Goal: Task Accomplishment & Management: Use online tool/utility

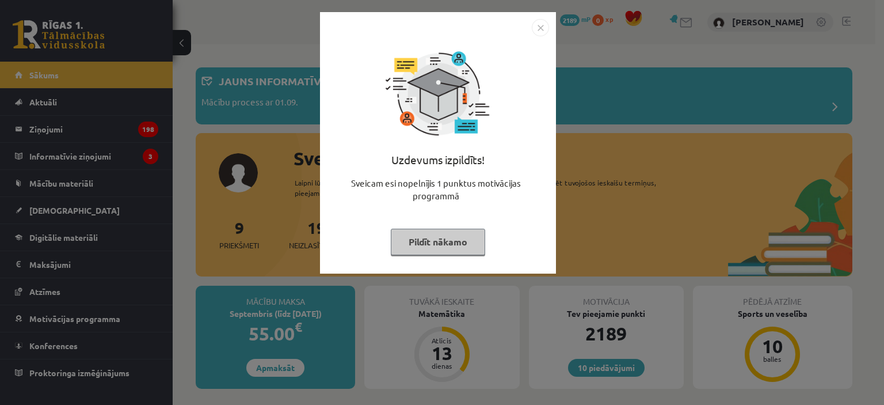
click at [450, 234] on button "Pildīt nākamo" at bounding box center [438, 242] width 94 height 26
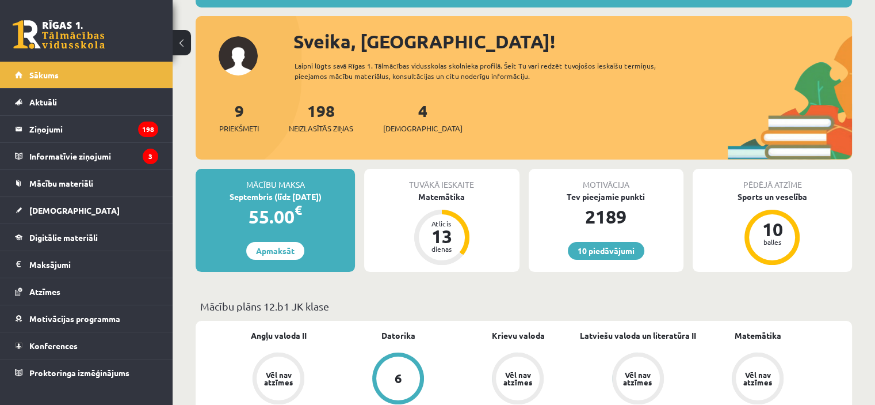
scroll to position [115, 0]
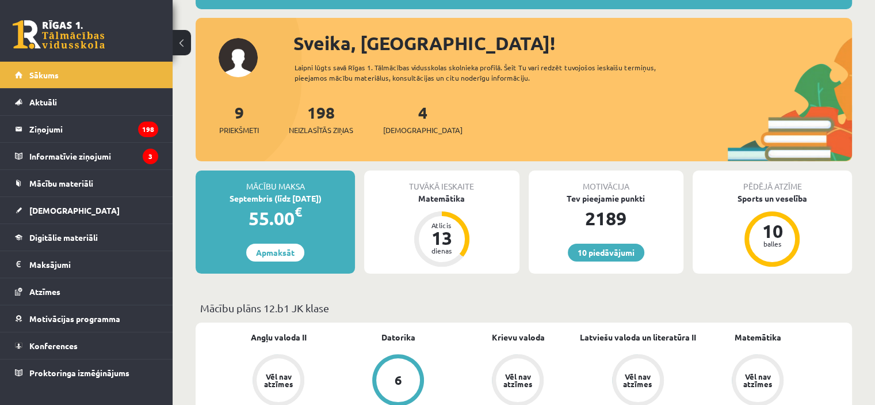
click at [401, 121] on div "4 Ieskaites" at bounding box center [422, 118] width 79 height 36
click at [407, 119] on link "4 Ieskaites" at bounding box center [422, 119] width 79 height 34
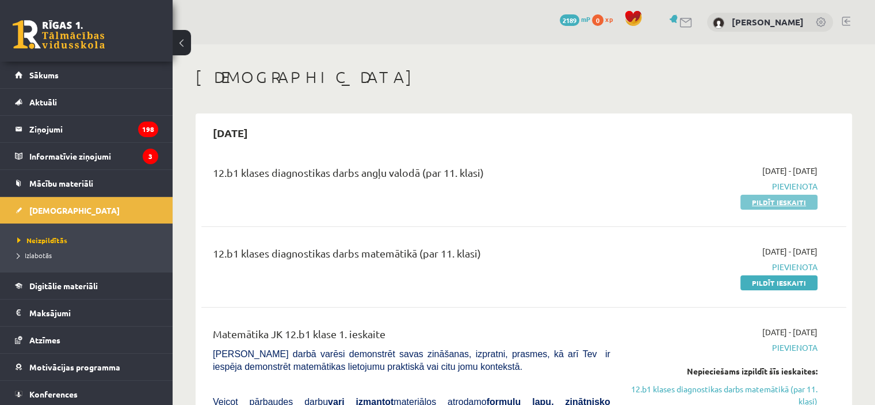
click at [752, 204] on link "Pildīt ieskaiti" at bounding box center [779, 202] width 77 height 15
